Goal: Find specific page/section: Find specific page/section

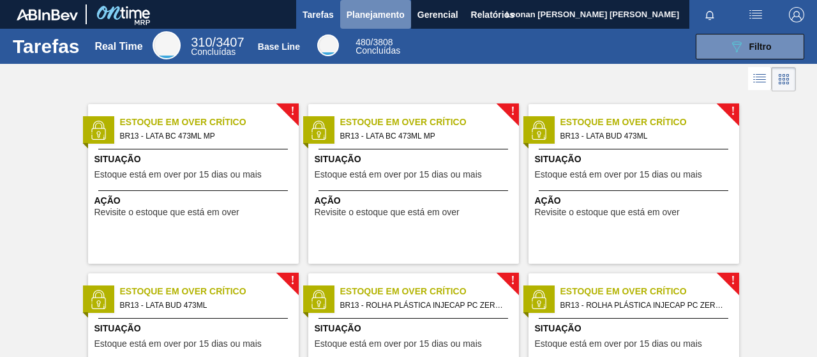
click at [393, 19] on span "Planejamento" at bounding box center [375, 14] width 58 height 15
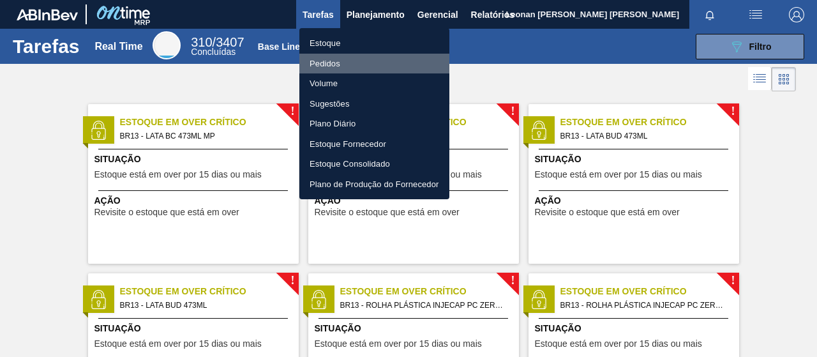
click at [337, 62] on li "Pedidos" at bounding box center [374, 64] width 150 height 20
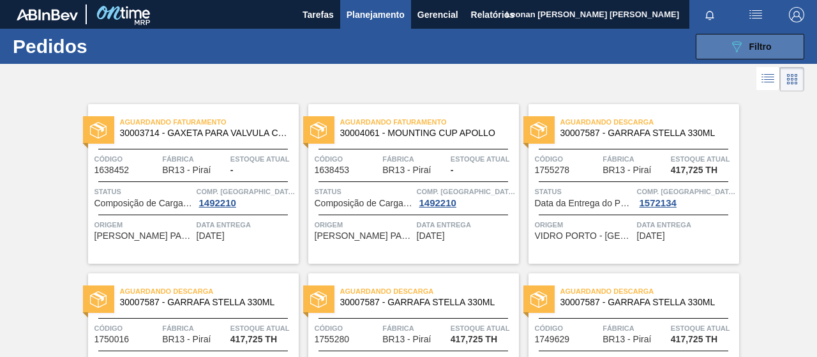
click at [715, 48] on button "089F7B8B-B2A5-4AFE-B5C0-19BA573D28AC Filtro" at bounding box center [749, 47] width 108 height 26
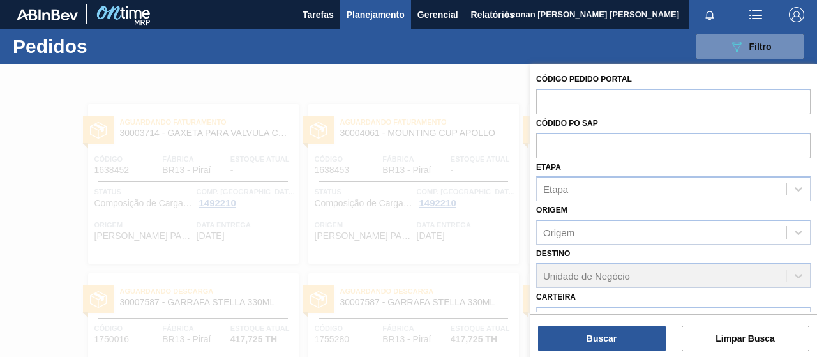
click at [808, 292] on div "Código Pedido Portal Códido PO SAP Etapa Etapa Origem Origem Destino Unidade de…" at bounding box center [673, 277] width 287 height 426
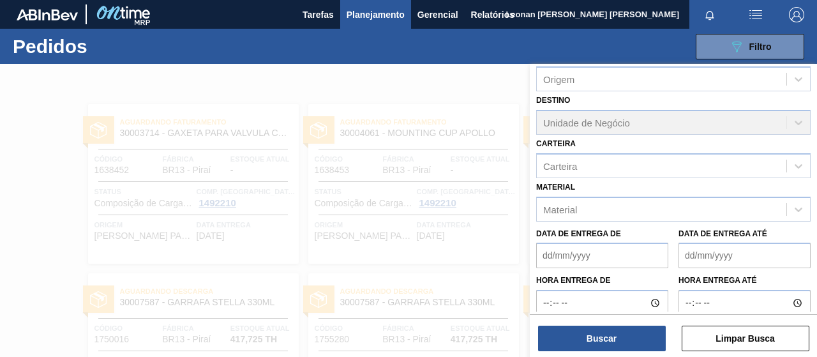
scroll to position [177, 0]
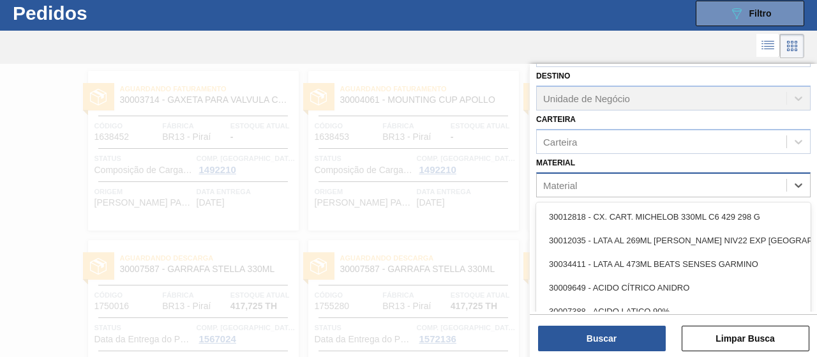
click at [704, 182] on div "Material" at bounding box center [661, 184] width 249 height 19
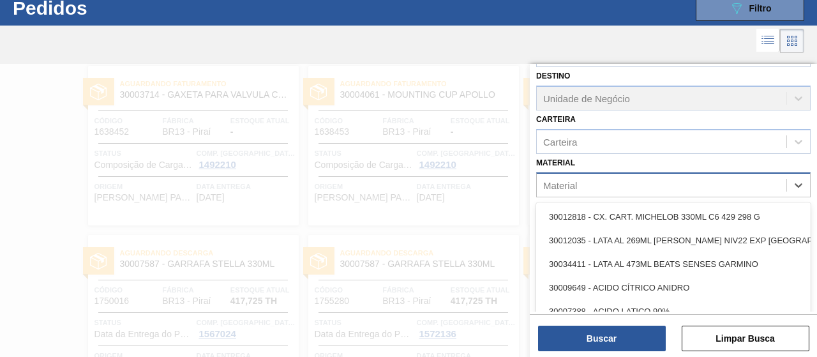
scroll to position [41, 0]
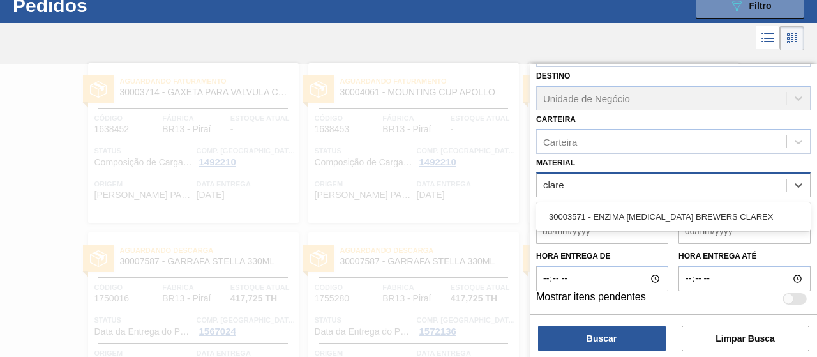
type input "clarex"
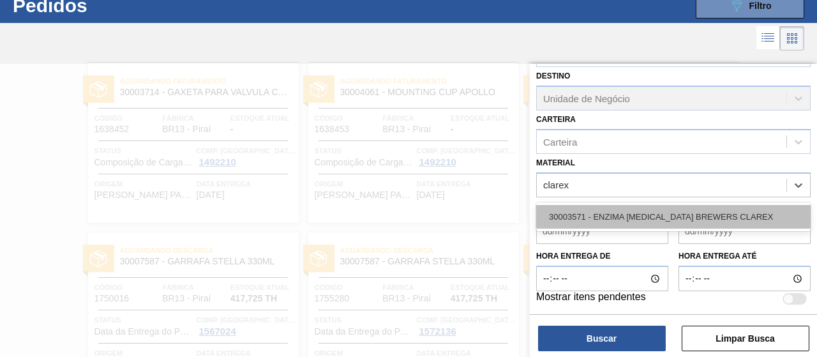
click at [684, 223] on div "30003571 - ENZIMA [MEDICAL_DATA] BREWERS CLAREX" at bounding box center [673, 217] width 274 height 24
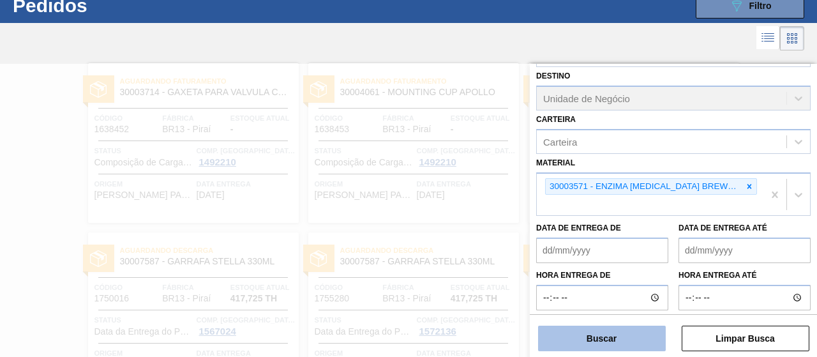
click at [614, 336] on button "Buscar" at bounding box center [602, 338] width 128 height 26
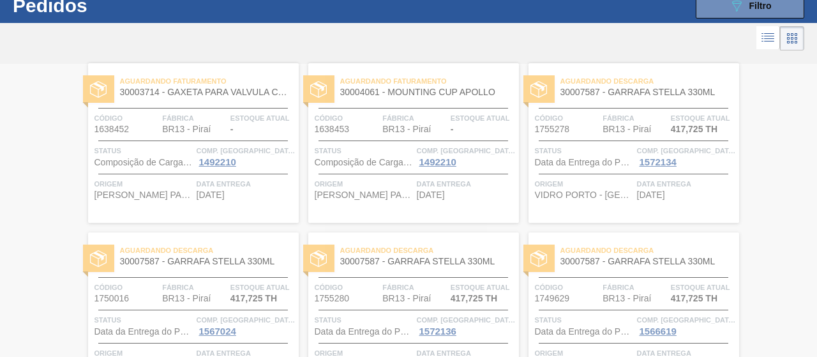
scroll to position [0, 0]
